Goal: Contribute content

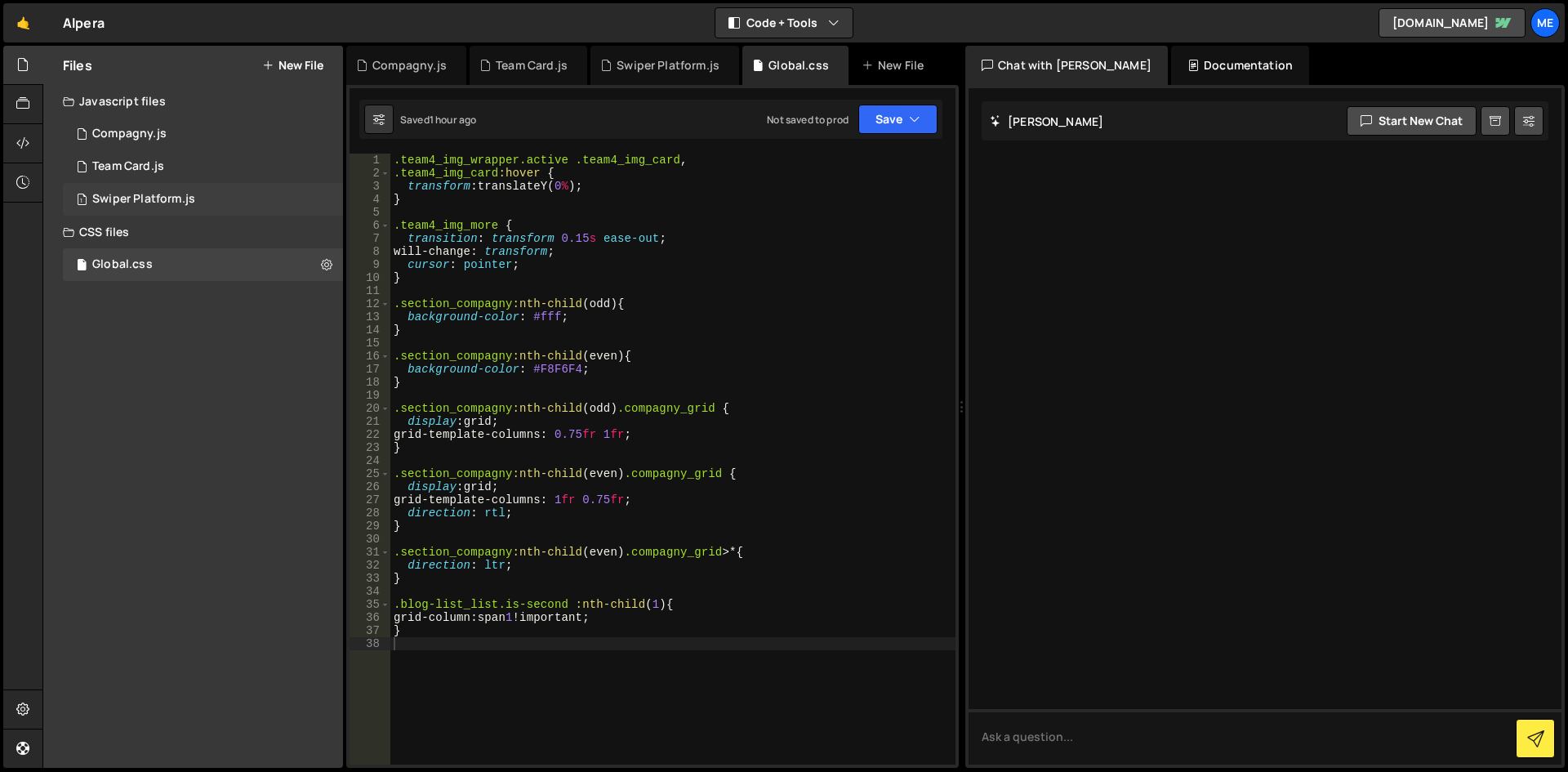
click at [192, 201] on div "Swiper Platform.js" at bounding box center [144, 199] width 103 height 15
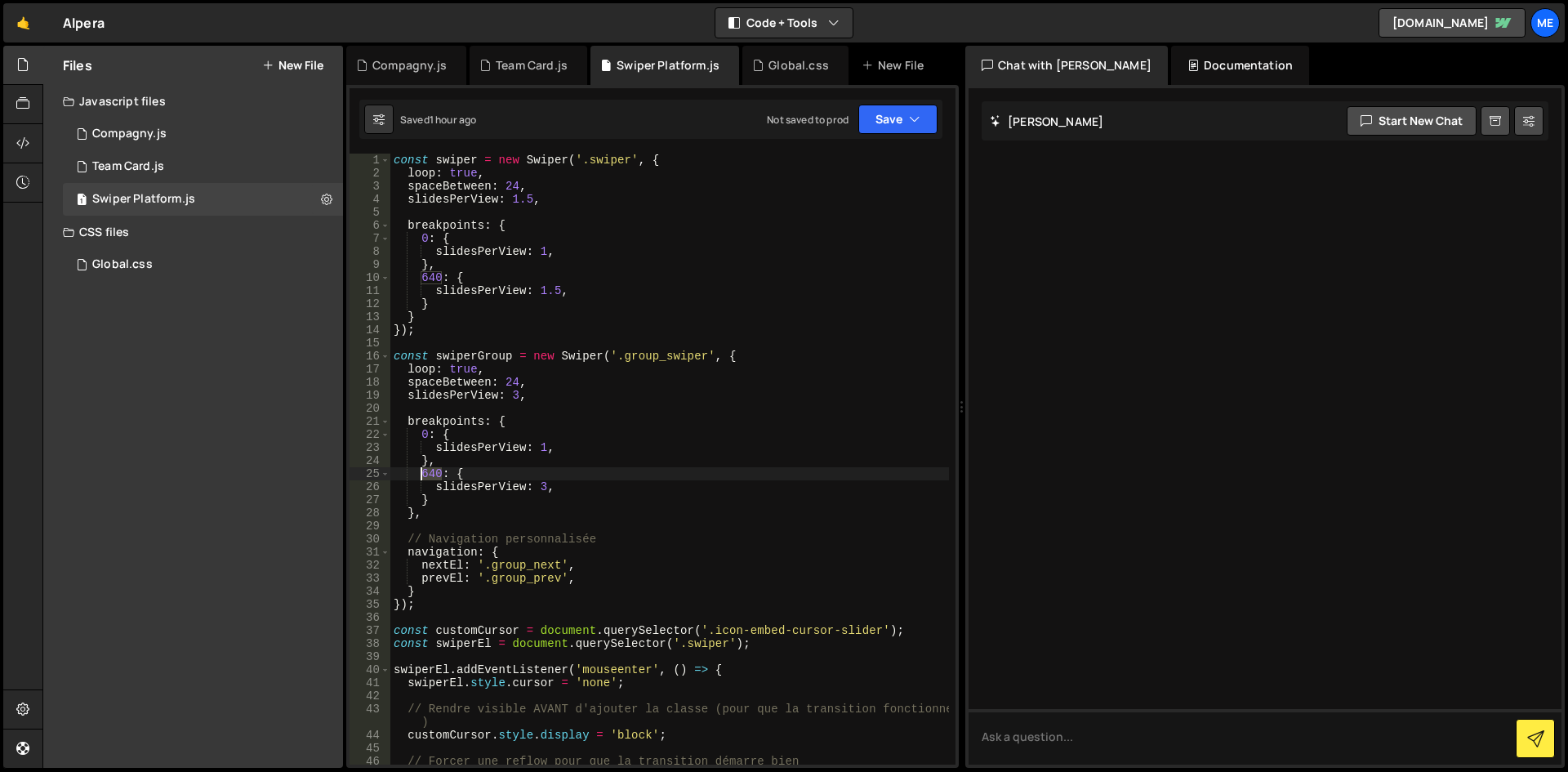
drag, startPoint x: 436, startPoint y: 473, endPoint x: 423, endPoint y: 476, distance: 13.3
click at [423, 476] on div "const swiper = new Swiper ( '.swiper' , { loop : true , spaceBetween : 24 , sli…" at bounding box center [669, 472] width 559 height 638
paste textarea "1154"
type textarea "1154: {"
click at [708, 473] on div "const swiper = new Swiper ( '.swiper' , { loop : true , spaceBetween : 24 , sli…" at bounding box center [669, 472] width 559 height 638
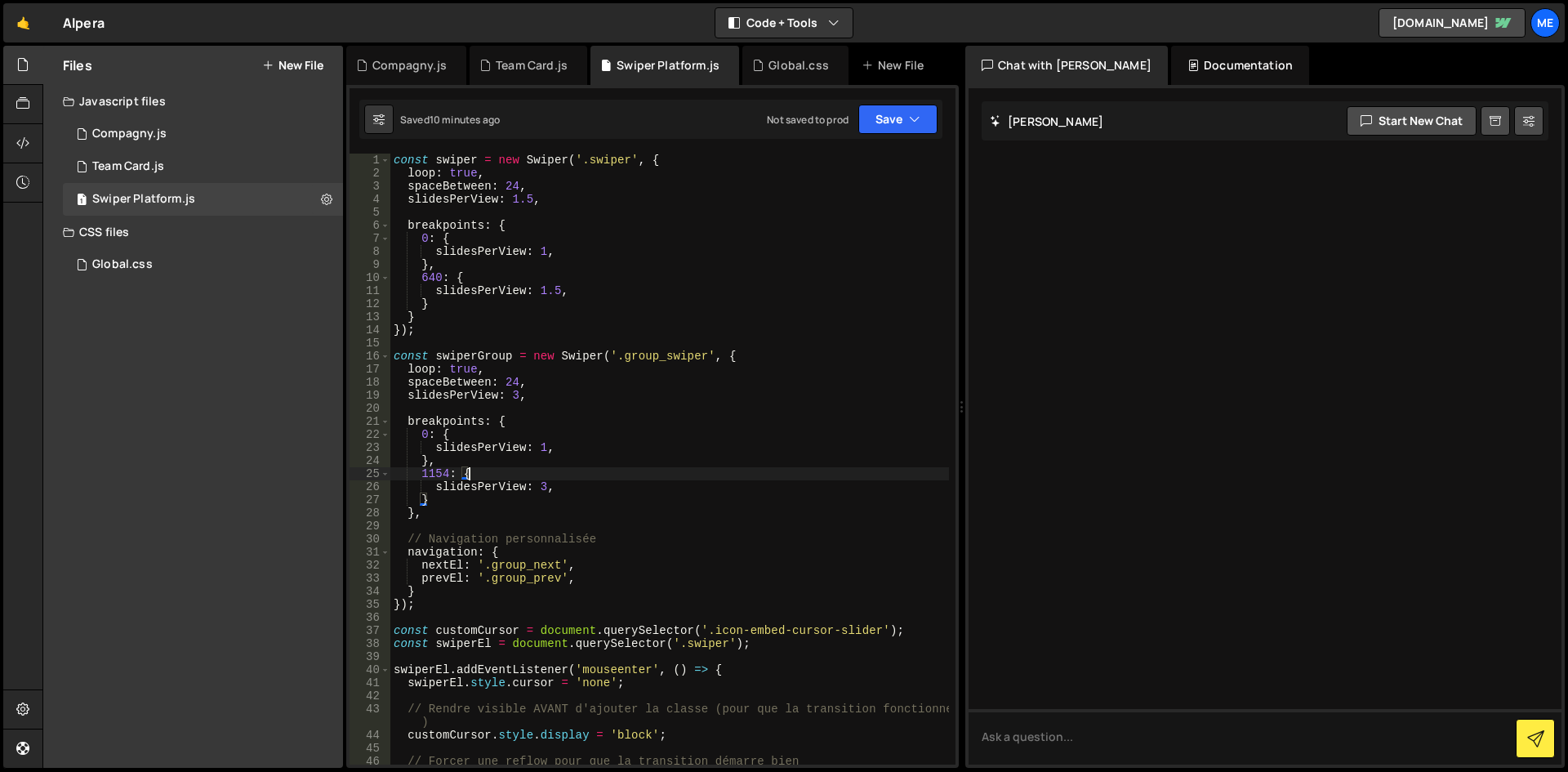
click at [305, 68] on button "New File" at bounding box center [293, 65] width 62 height 13
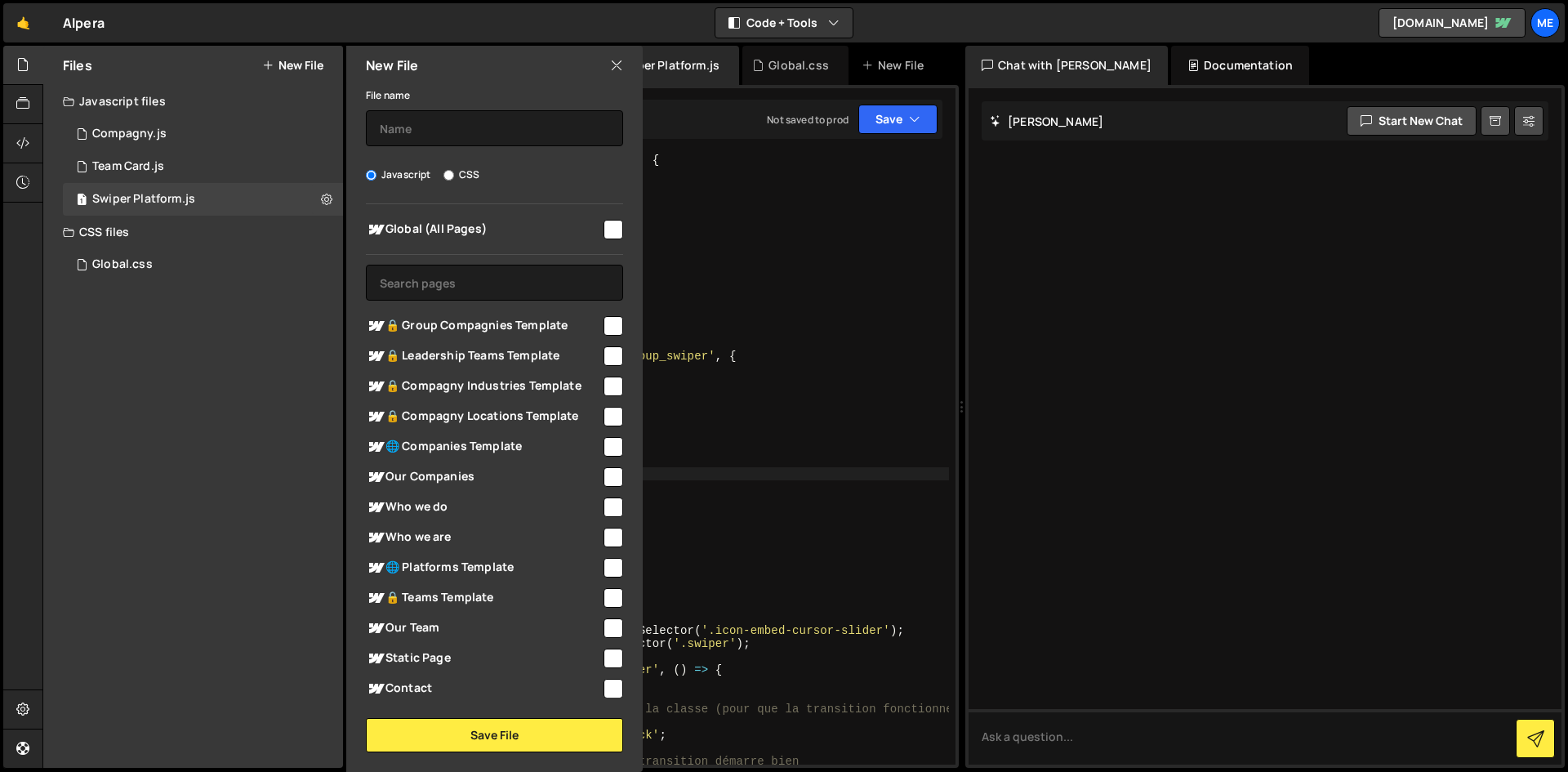
drag, startPoint x: 497, startPoint y: 157, endPoint x: 488, endPoint y: 148, distance: 12.7
click at [494, 156] on div "File name Javascript CSS Global (All Pages) Save File" at bounding box center [494, 419] width 297 height 668
click at [479, 134] on input "text" at bounding box center [494, 128] width 257 height 36
type input "Osmo Big Picture"
click at [596, 239] on div "Global (All Pages)" at bounding box center [494, 229] width 257 height 30
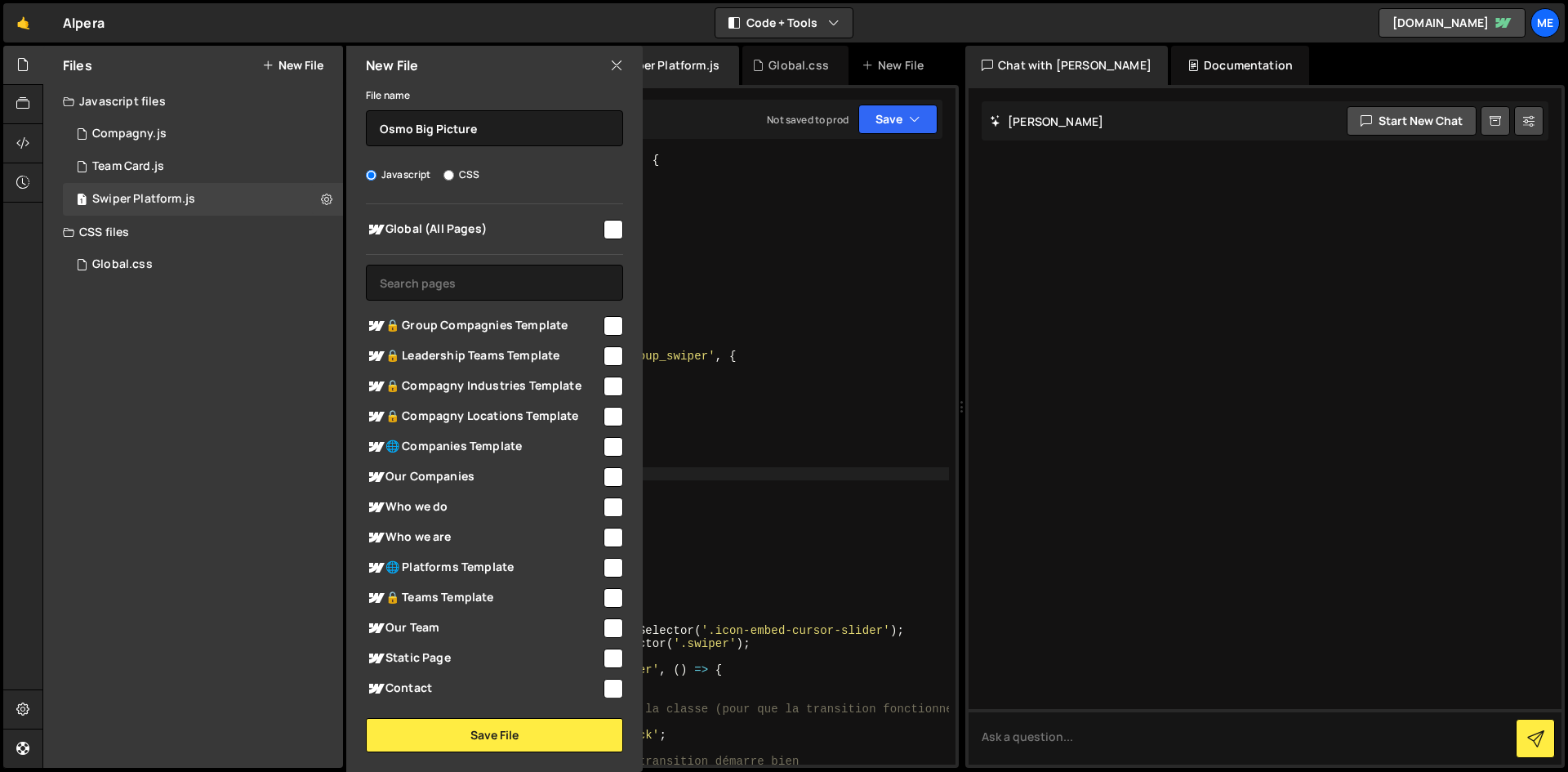
click at [606, 231] on input "checkbox" at bounding box center [613, 229] width 20 height 20
checkbox input "true"
click at [491, 729] on button "Save File" at bounding box center [494, 735] width 257 height 34
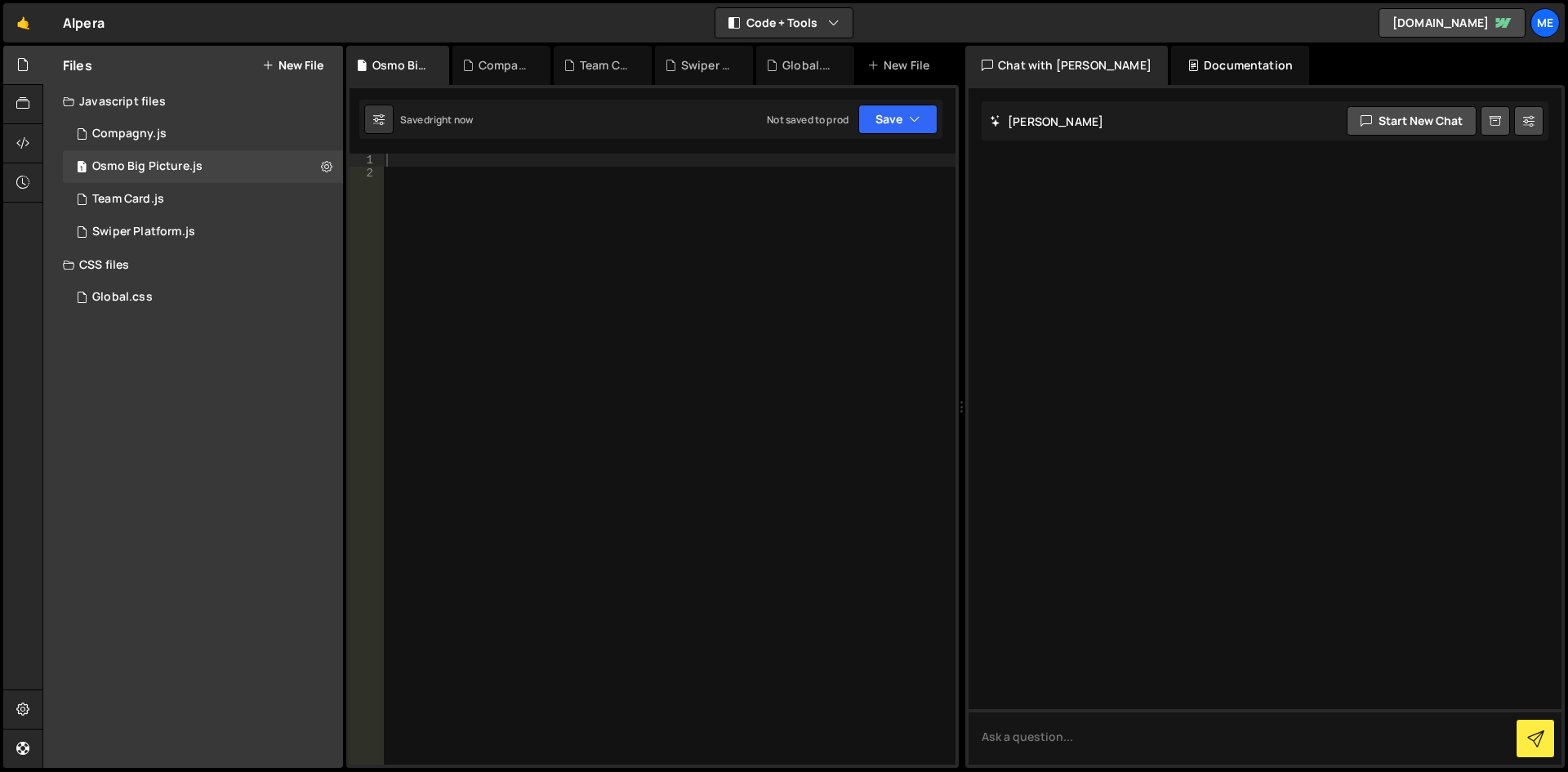
click at [710, 343] on div at bounding box center [669, 472] width 572 height 638
paste textarea "});"
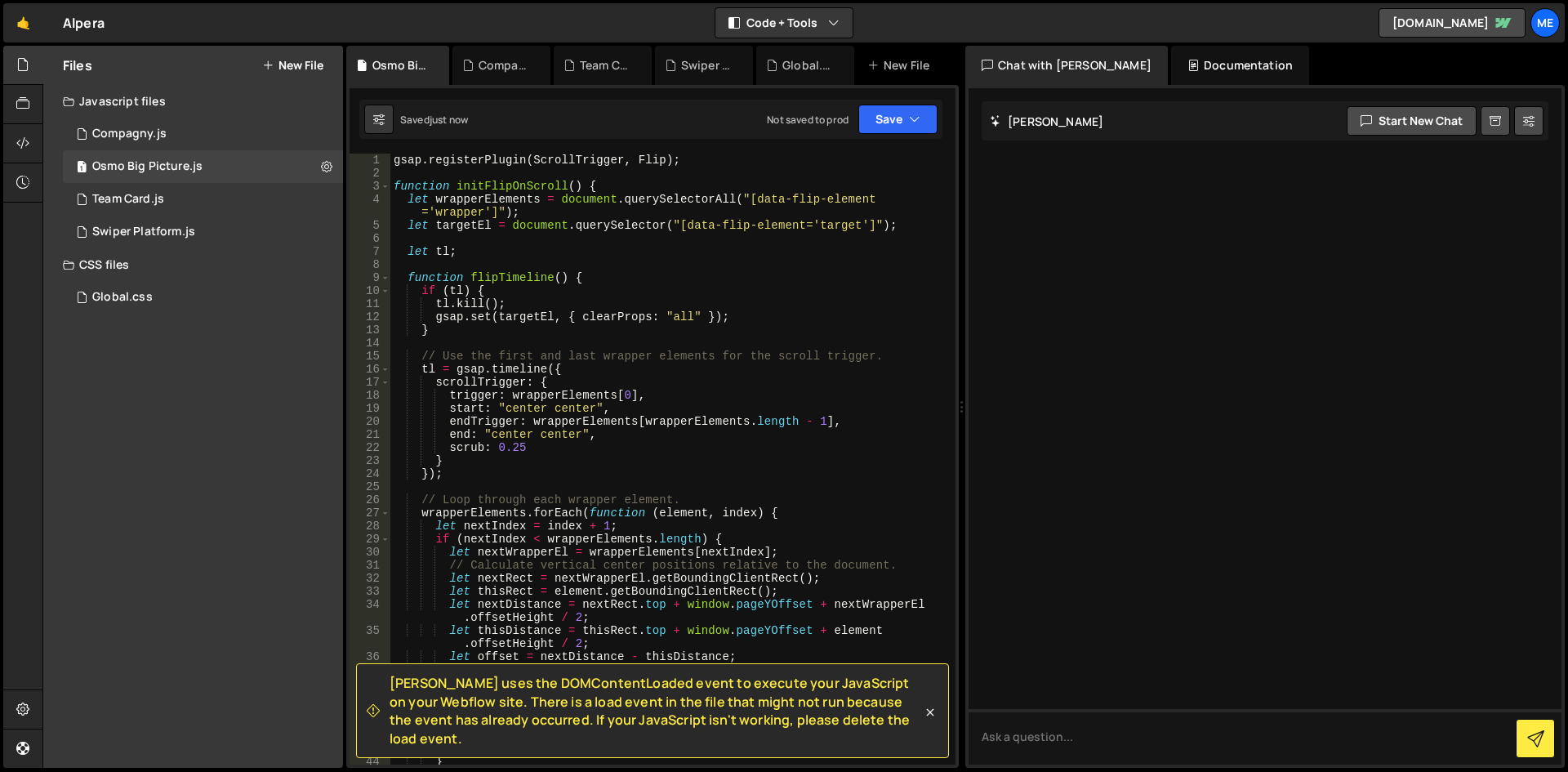
drag, startPoint x: 731, startPoint y: 250, endPoint x: 768, endPoint y: 216, distance: 50.2
click at [768, 216] on div "gsap . registerPlugin ( ScrollTrigger , Flip ) ; function initFlipOnScroll ( ) …" at bounding box center [669, 472] width 559 height 638
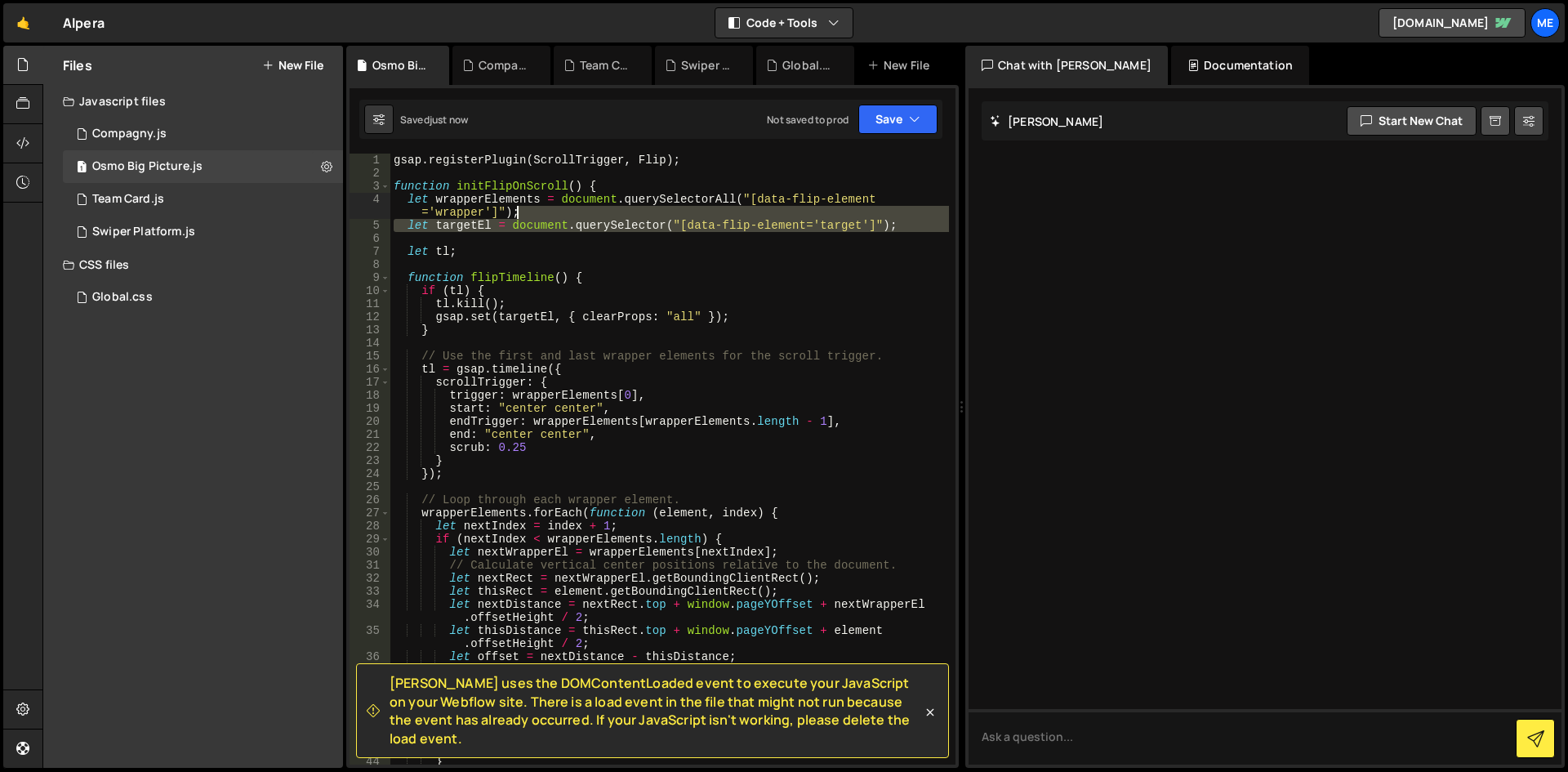
type textarea "let wrapperElements = document.querySelectorAll("[data-flip-element='wrapper']"…"
click at [678, 270] on div "gsap . registerPlugin ( ScrollTrigger , Flip ) ; function initFlipOnScroll ( ) …" at bounding box center [669, 472] width 559 height 638
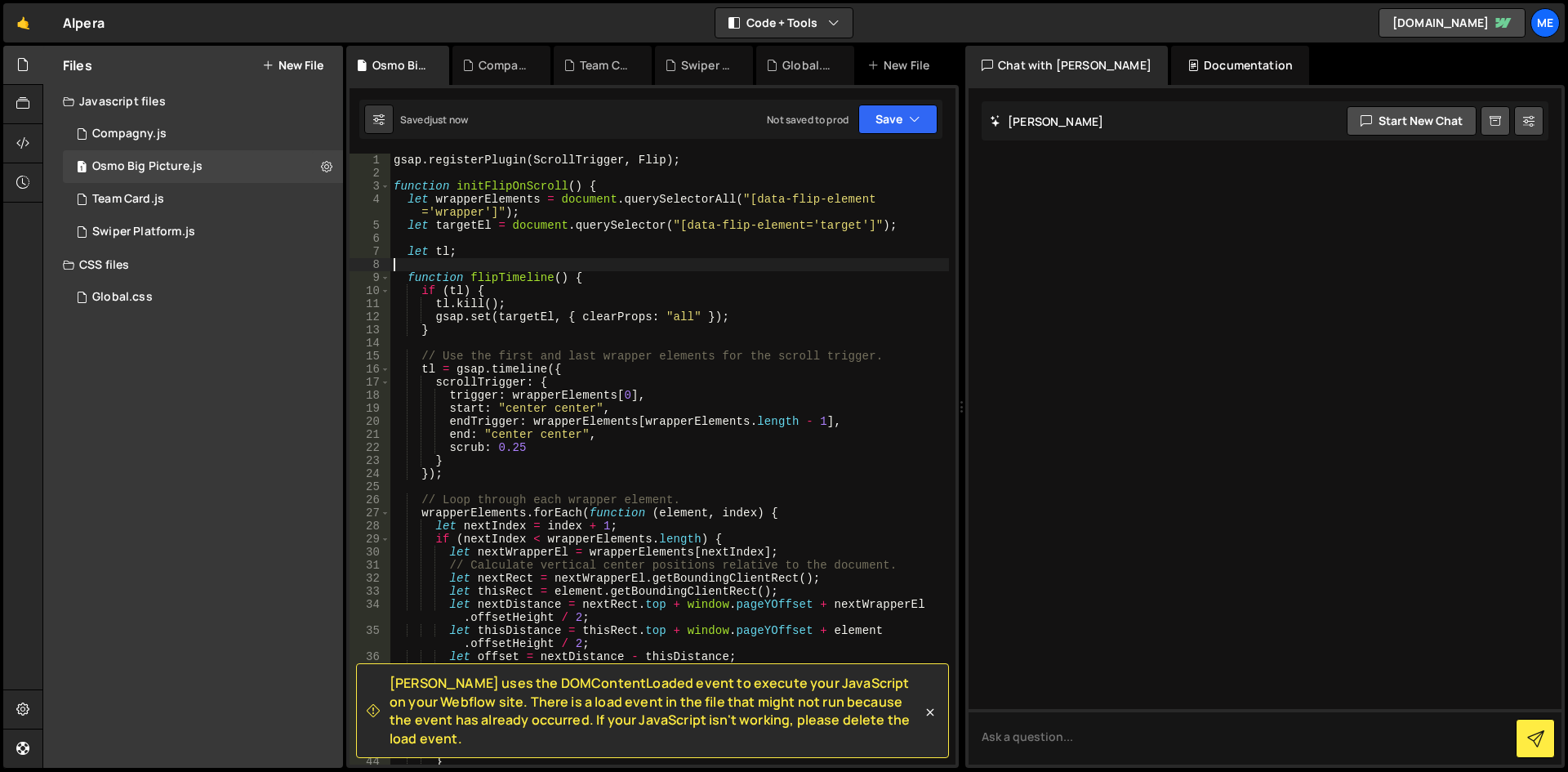
click at [518, 181] on div "gsap . registerPlugin ( ScrollTrigger , Flip ) ; function initFlipOnScroll ( ) …" at bounding box center [669, 472] width 559 height 638
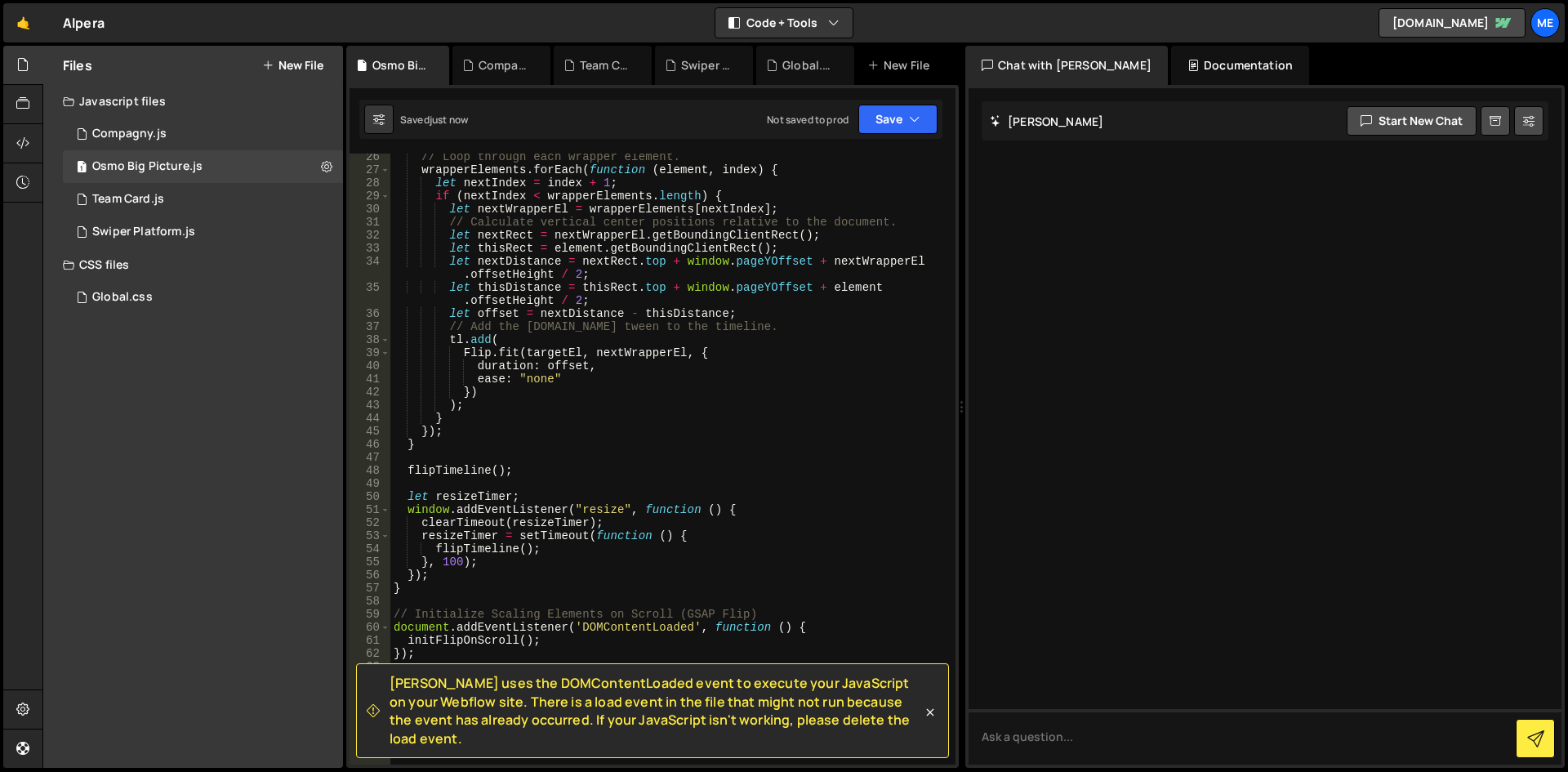
scroll to position [392, 0]
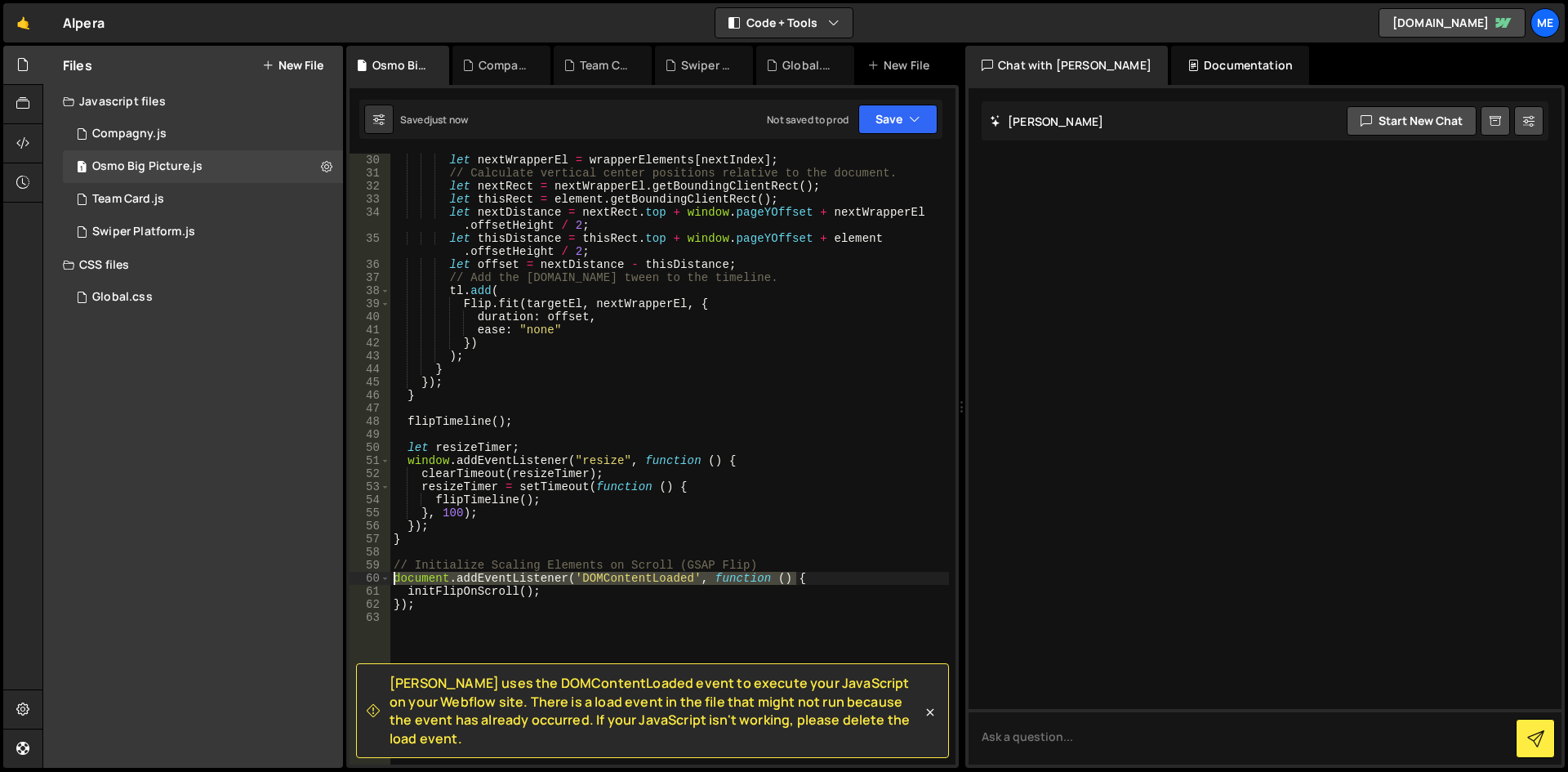
drag, startPoint x: 811, startPoint y: 575, endPoint x: 349, endPoint y: 576, distance: 462.0
click at [349, 576] on div "[PERSON_NAME] uses the DOMContentLoaded event to execute your JavaScript on you…" at bounding box center [653, 426] width 612 height 683
type textarea "document.addEventListener('DOMContentLoaded', function () {"
drag, startPoint x: 460, startPoint y: 609, endPoint x: 386, endPoint y: 609, distance: 74.0
click at [386, 609] on div "30 31 32 33 34 35 36 37 38 39 40 41 42 43 44 45 46 47 48 49 50 51 52 53 54 55 5…" at bounding box center [653, 460] width 606 height 611
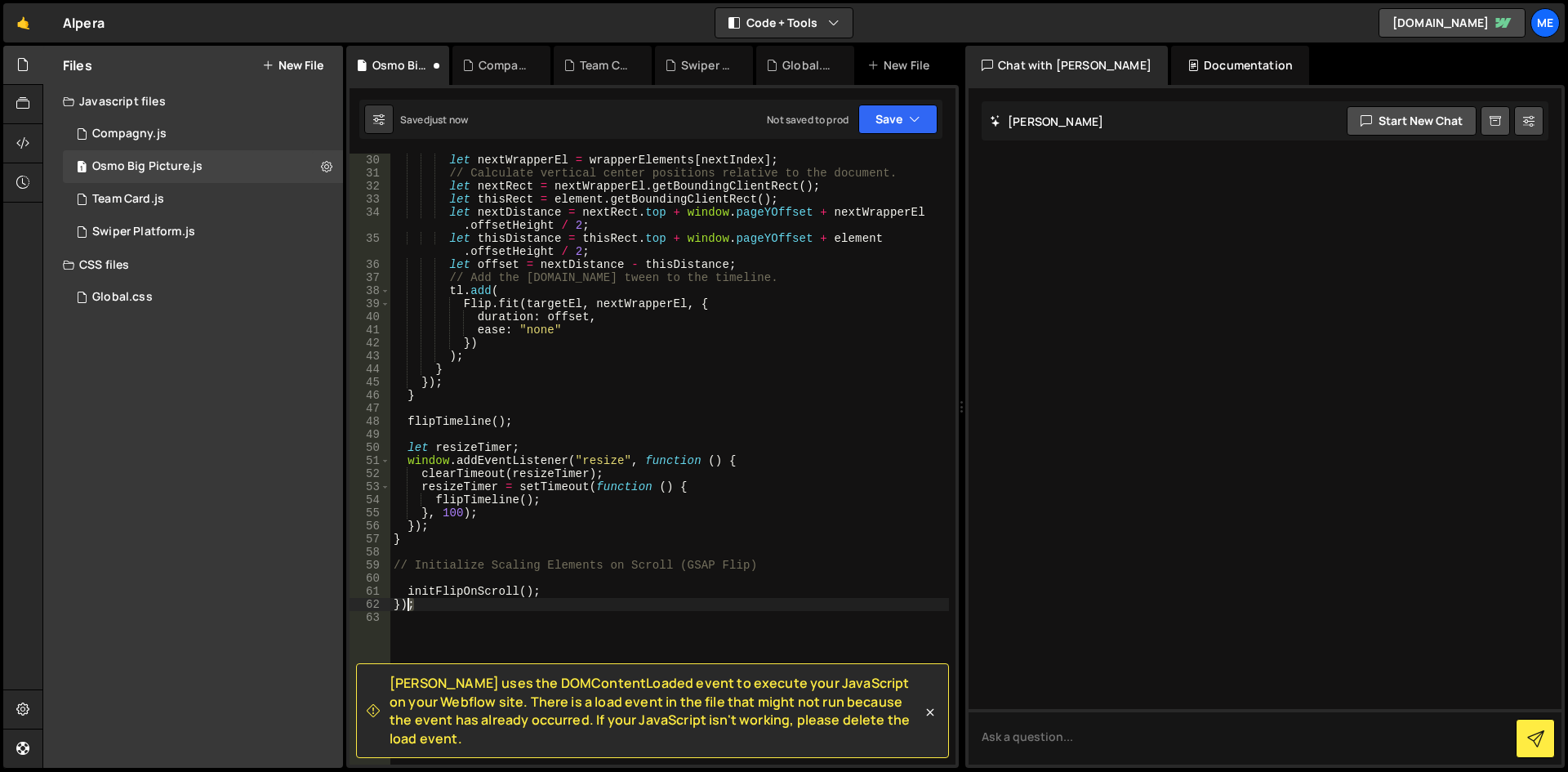
type textarea "});"
type textarea "initFlipOnScroll();"
click at [442, 626] on div "let nextWrapperEl = wrapperElements [ nextIndex ] ; // Calculate vertical cente…" at bounding box center [669, 472] width 559 height 638
